Goal: Navigation & Orientation: Go to known website

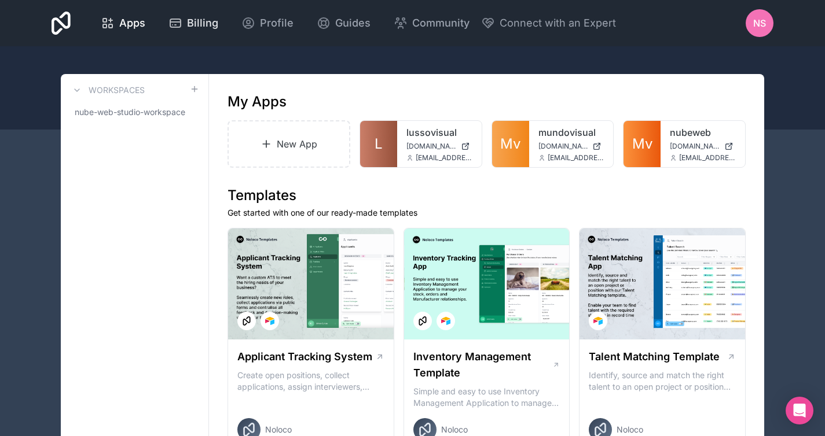
click at [202, 28] on span "Billing" at bounding box center [202, 23] width 31 height 16
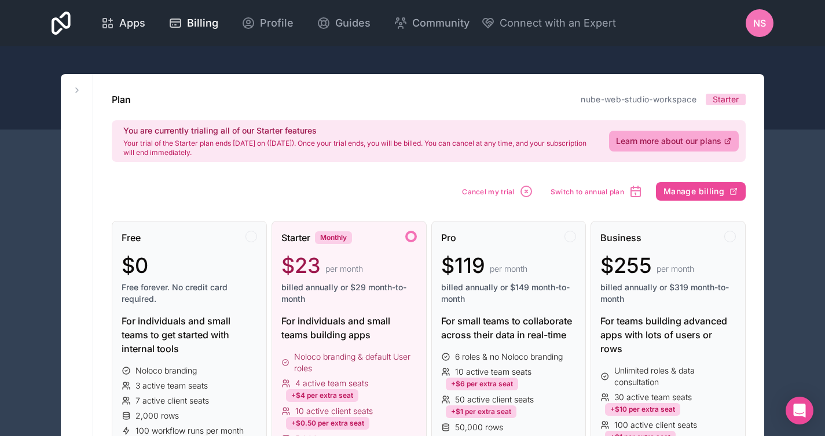
click at [127, 23] on span "Apps" at bounding box center [132, 23] width 26 height 16
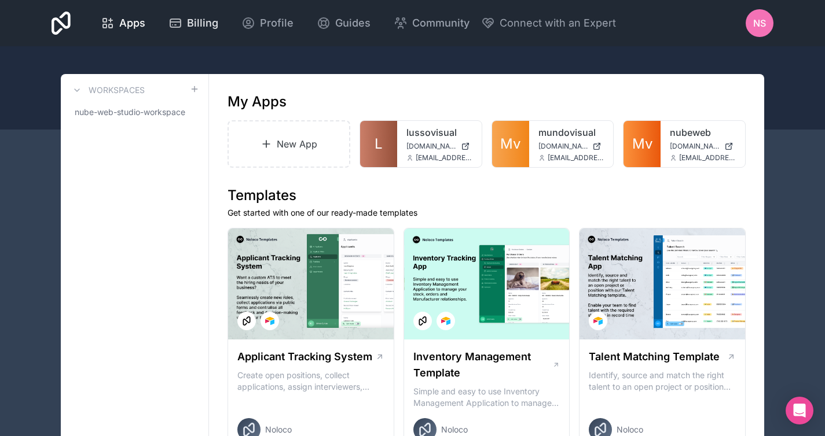
click at [192, 21] on span "Billing" at bounding box center [202, 23] width 31 height 16
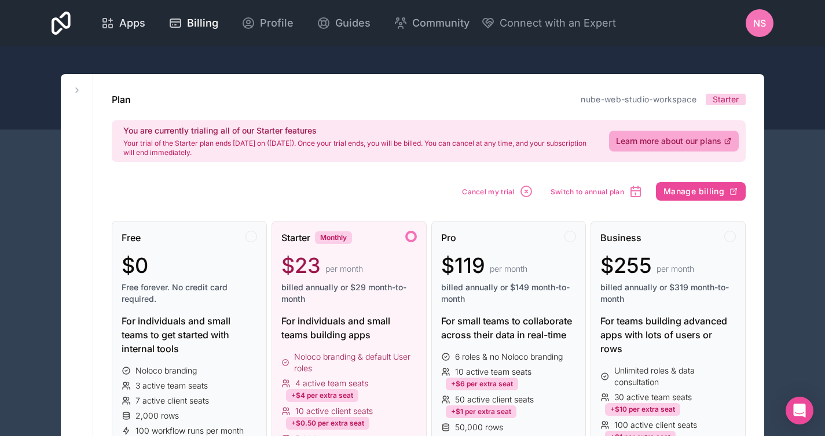
click at [123, 22] on span "Apps" at bounding box center [132, 23] width 26 height 16
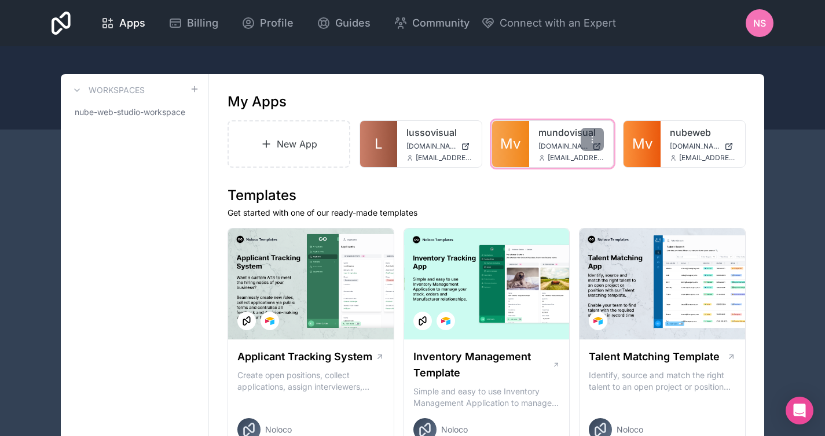
click at [546, 131] on link "mundovisual" at bounding box center [571, 133] width 66 height 14
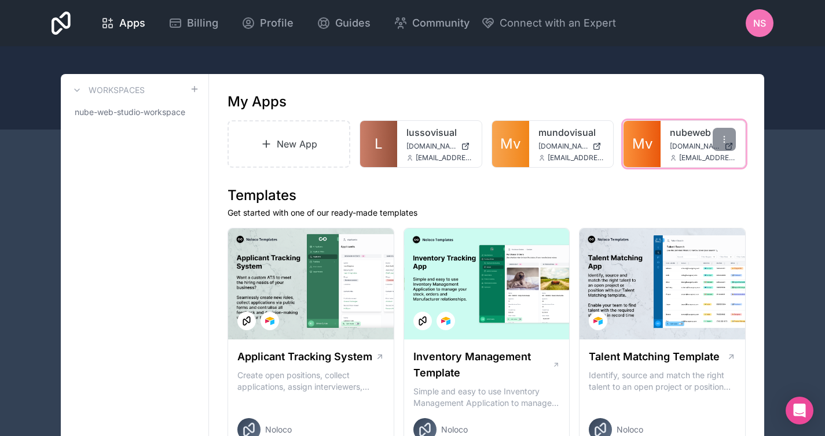
click at [664, 150] on div "nubeweb [DOMAIN_NAME] [EMAIL_ADDRESS][DOMAIN_NAME]" at bounding box center [702, 144] width 84 height 46
click at [679, 145] on span "[DOMAIN_NAME]" at bounding box center [694, 146] width 50 height 9
